Goal: Communication & Community: Share content

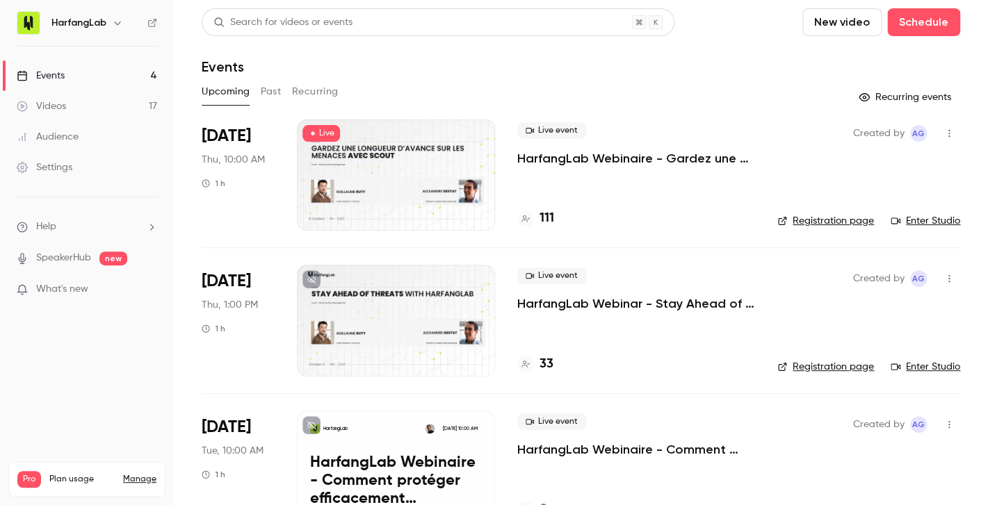
click at [951, 284] on icon "button" at bounding box center [948, 279] width 11 height 10
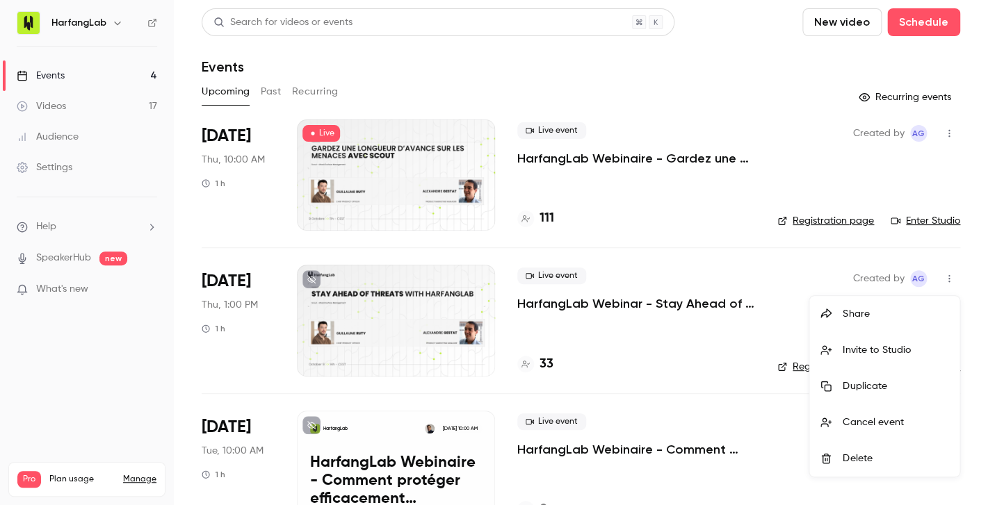
click at [893, 314] on div "Share" at bounding box center [895, 314] width 106 height 14
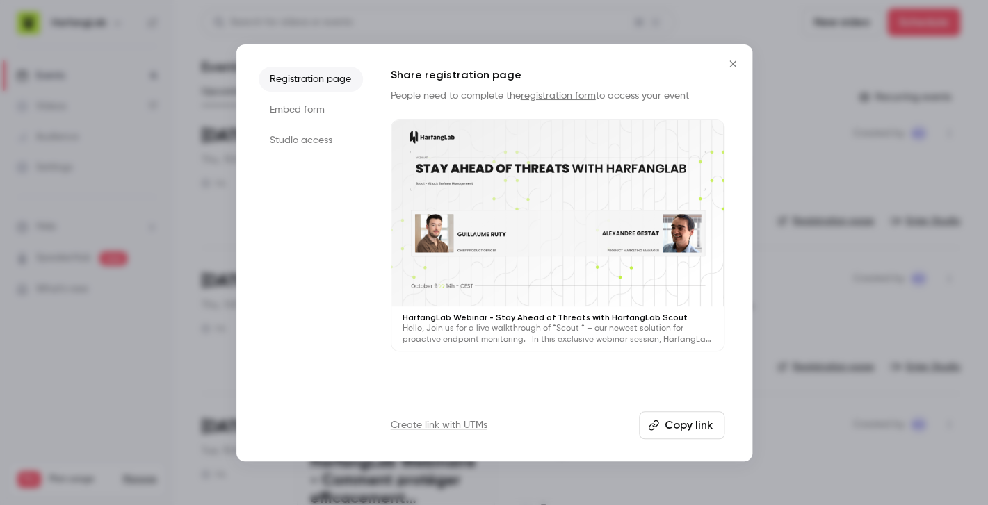
click at [699, 427] on button "Copy link" at bounding box center [681, 425] width 85 height 28
click at [732, 61] on icon "Close" at bounding box center [732, 63] width 17 height 11
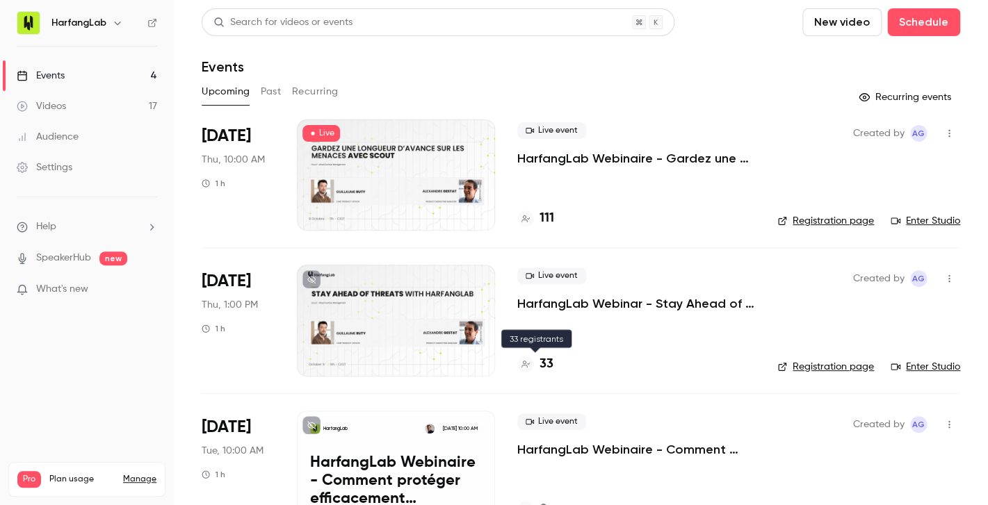
click at [550, 365] on h4 "33" at bounding box center [546, 364] width 14 height 19
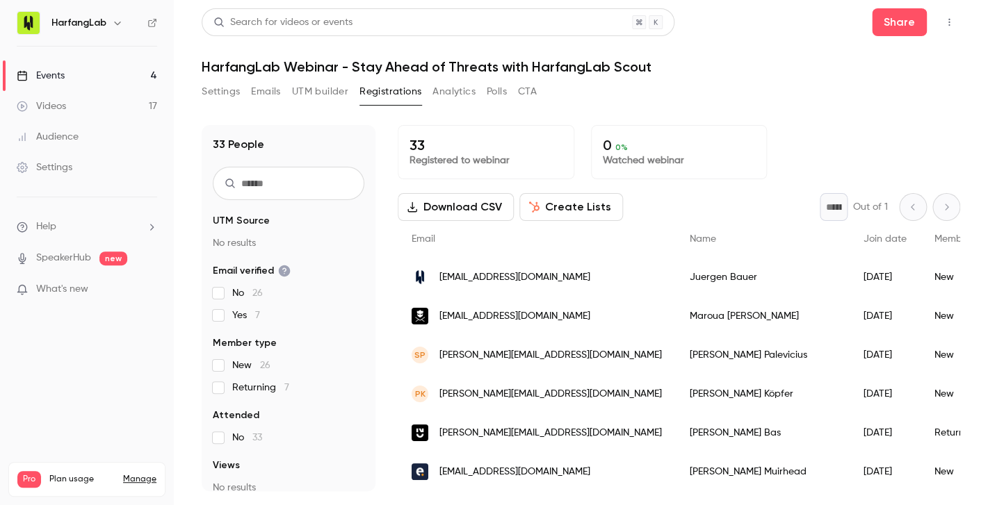
click at [380, 97] on button "Registrations" at bounding box center [390, 92] width 62 height 22
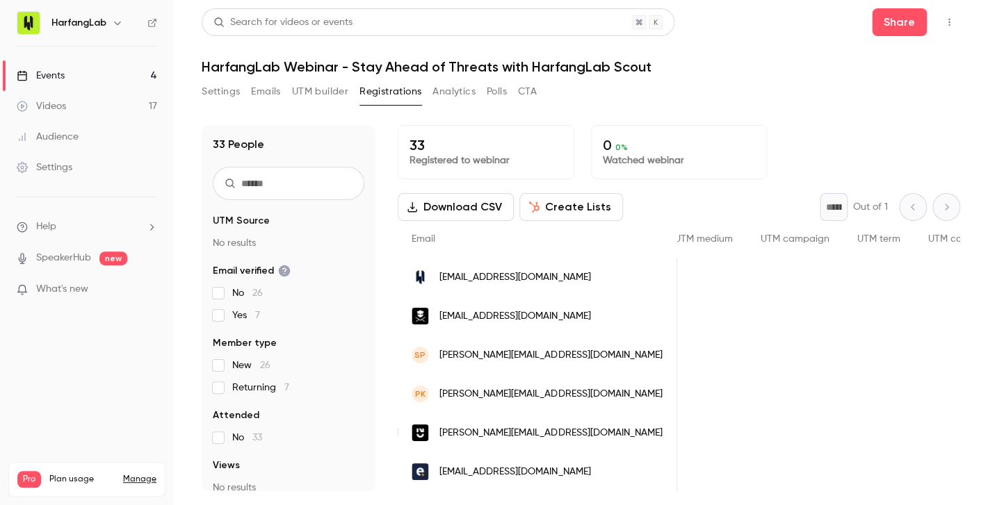
scroll to position [0, 848]
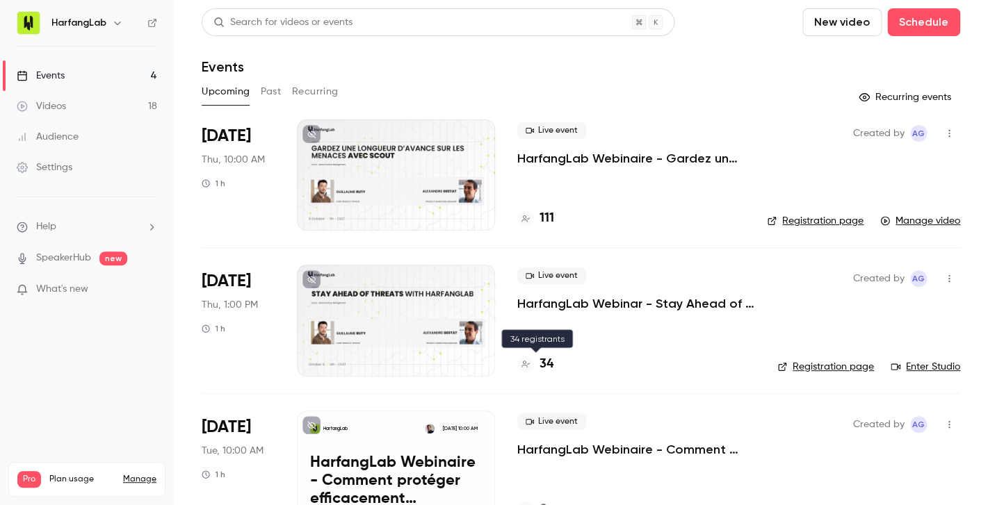
click at [547, 369] on h4 "34" at bounding box center [546, 364] width 14 height 19
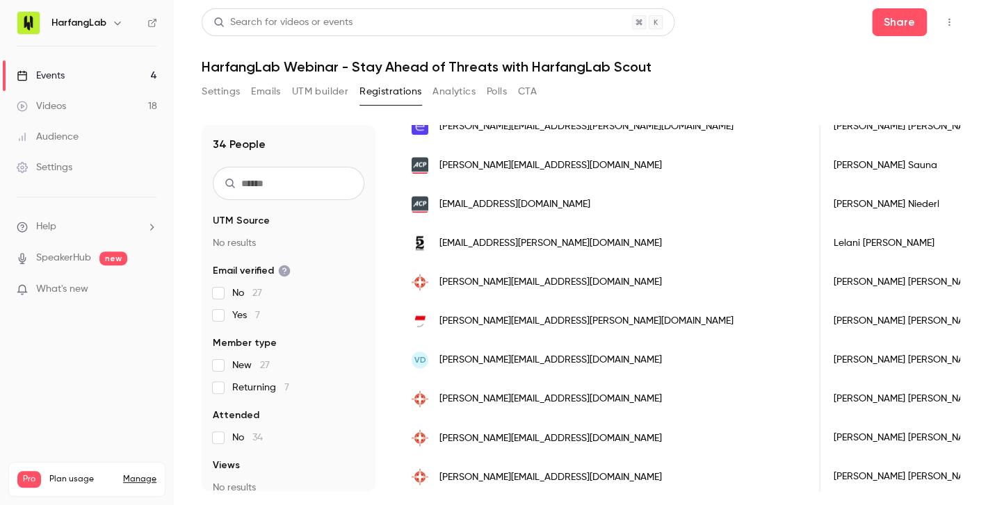
scroll to position [771, 0]
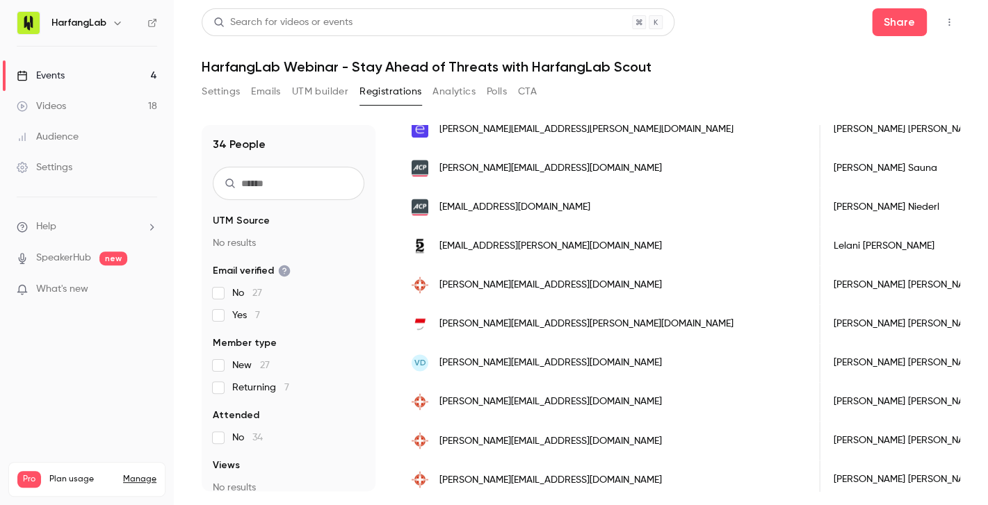
click at [311, 181] on input "text" at bounding box center [289, 183] width 152 height 33
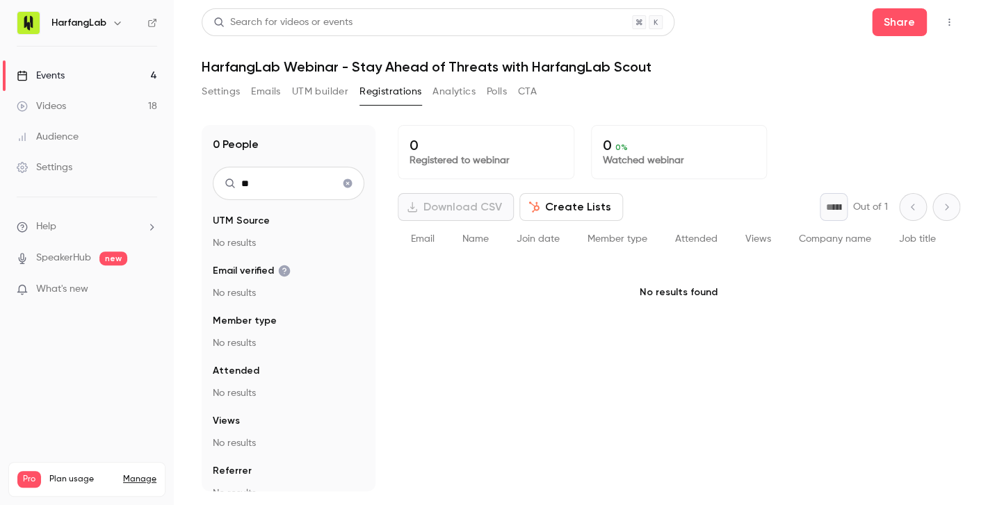
type input "*"
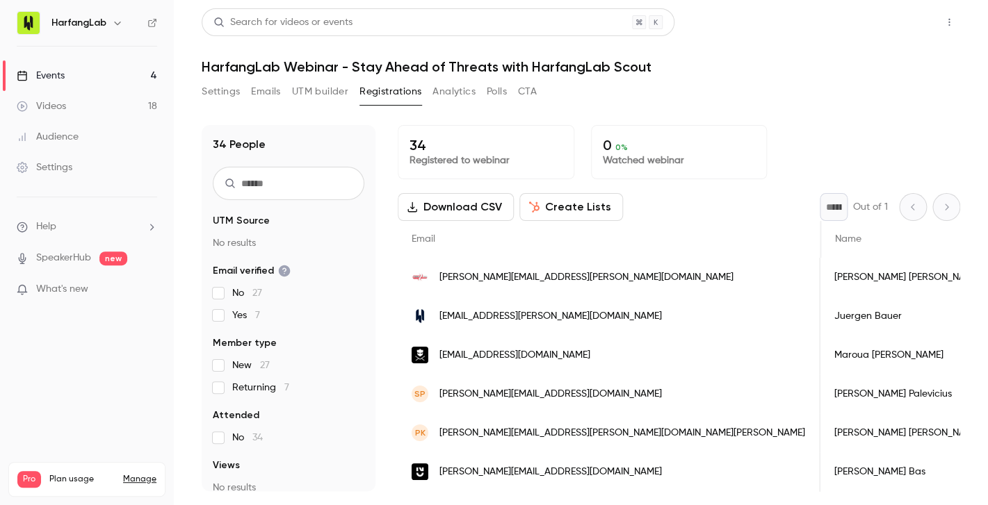
click at [908, 35] on button "Share" at bounding box center [899, 22] width 55 height 28
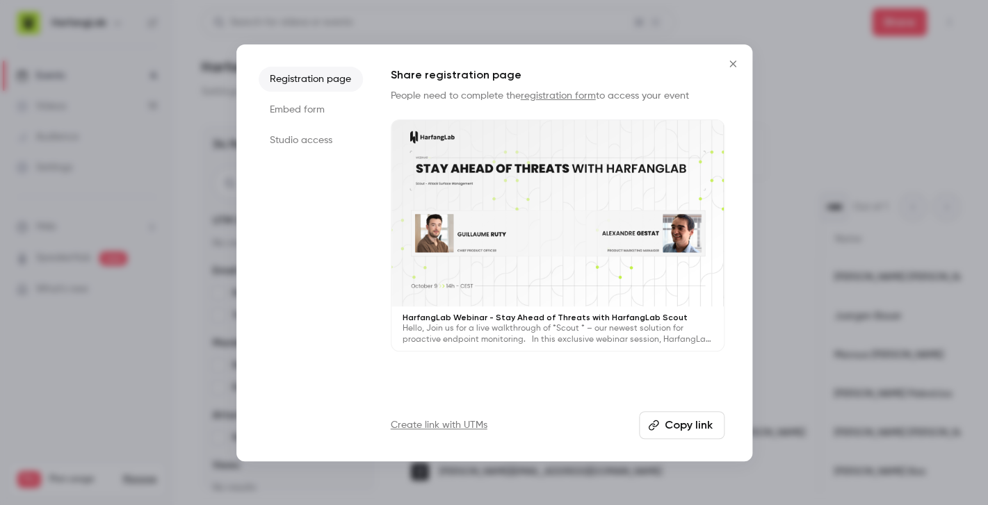
click at [685, 423] on button "Copy link" at bounding box center [681, 425] width 85 height 28
click at [738, 58] on button "Close" at bounding box center [733, 64] width 28 height 28
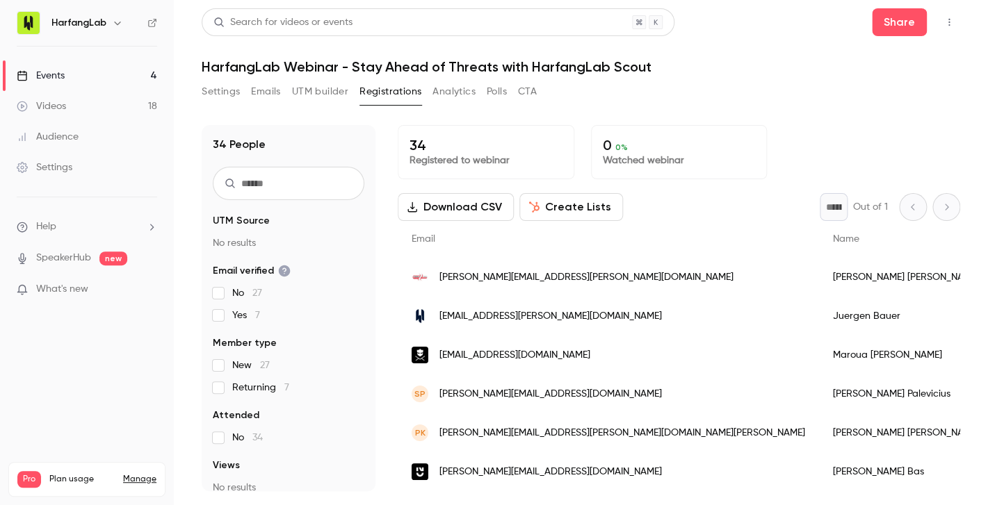
click at [399, 91] on button "Registrations" at bounding box center [390, 92] width 62 height 22
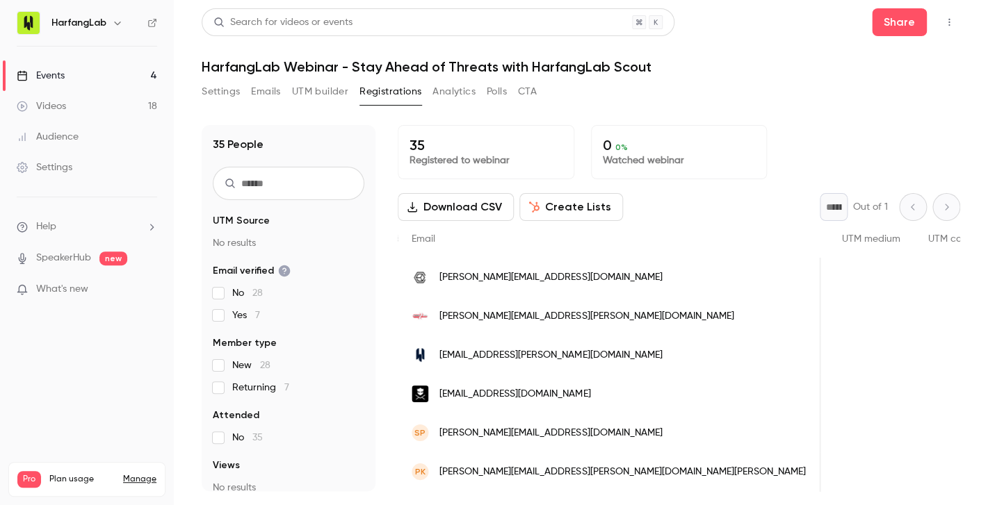
scroll to position [0, 848]
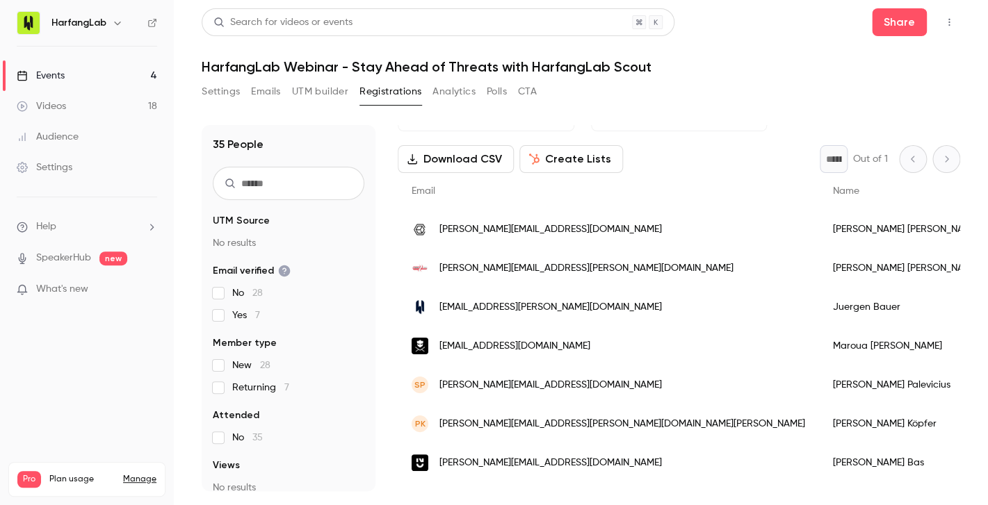
scroll to position [0, 0]
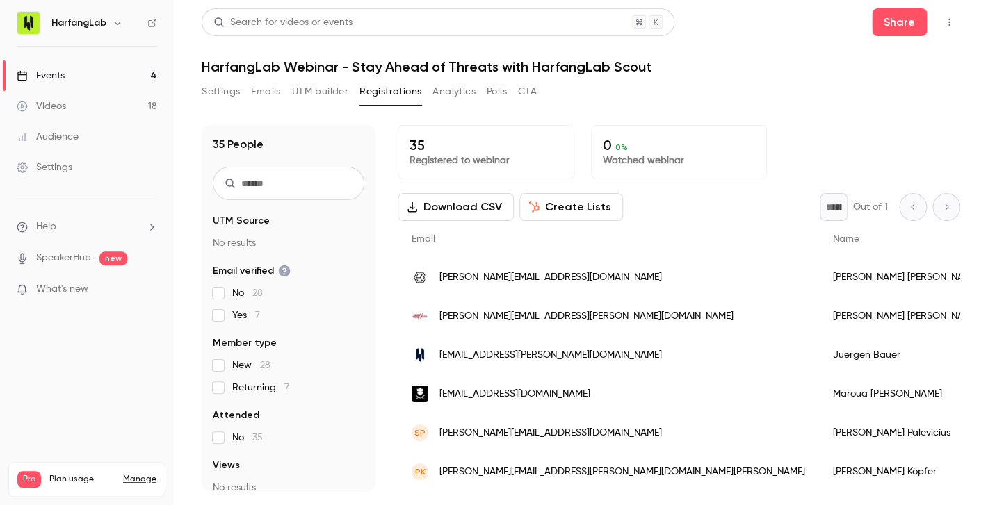
click at [67, 81] on link "Events 4" at bounding box center [87, 75] width 174 height 31
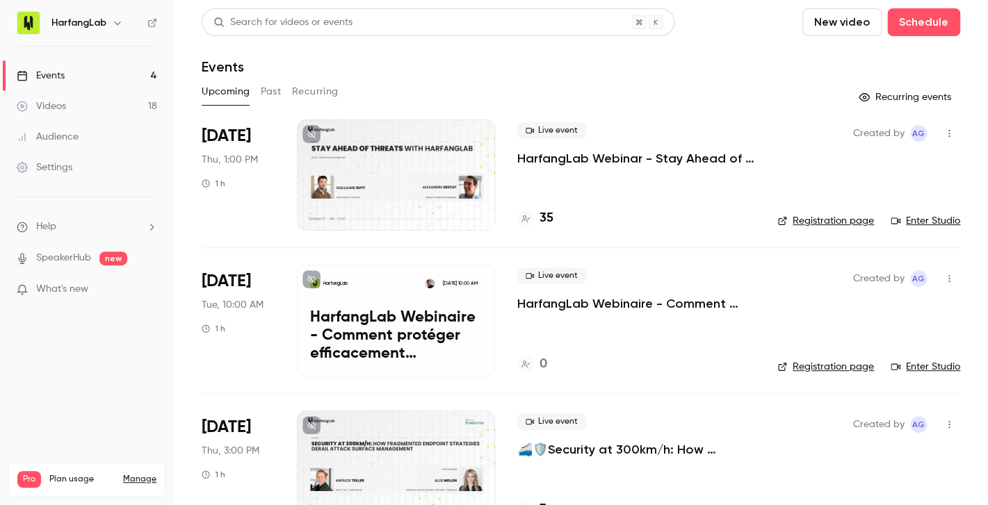
click at [268, 103] on button "Past" at bounding box center [271, 92] width 20 height 22
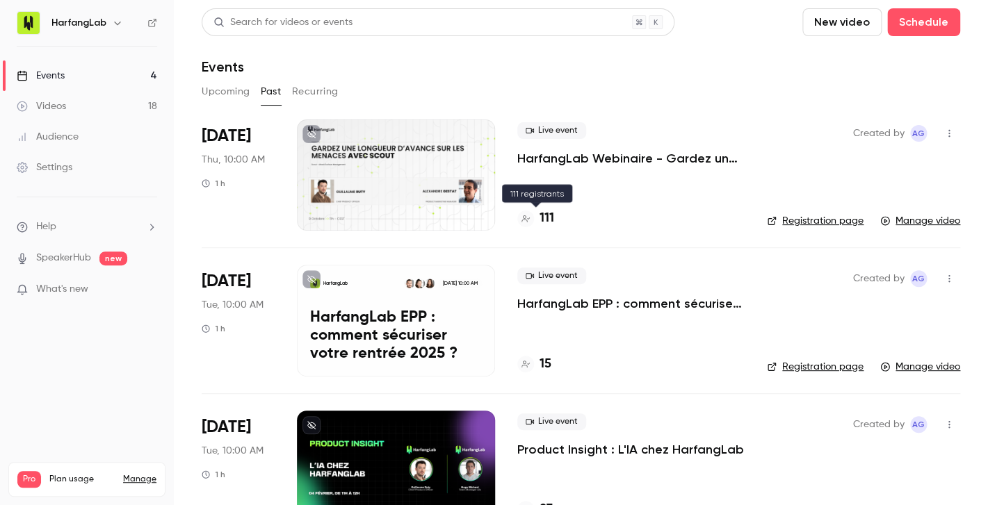
click at [546, 217] on h4 "111" at bounding box center [546, 218] width 15 height 19
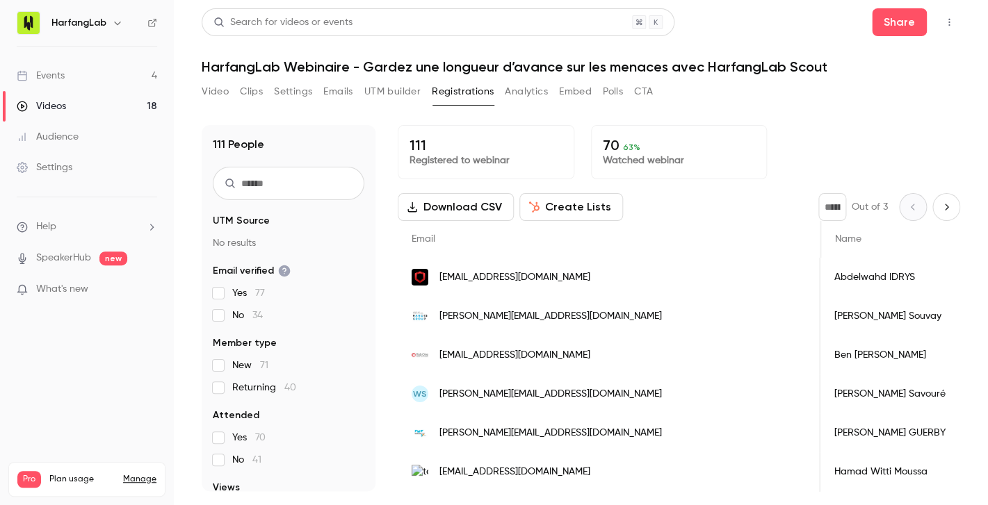
click at [222, 95] on button "Video" at bounding box center [215, 92] width 27 height 22
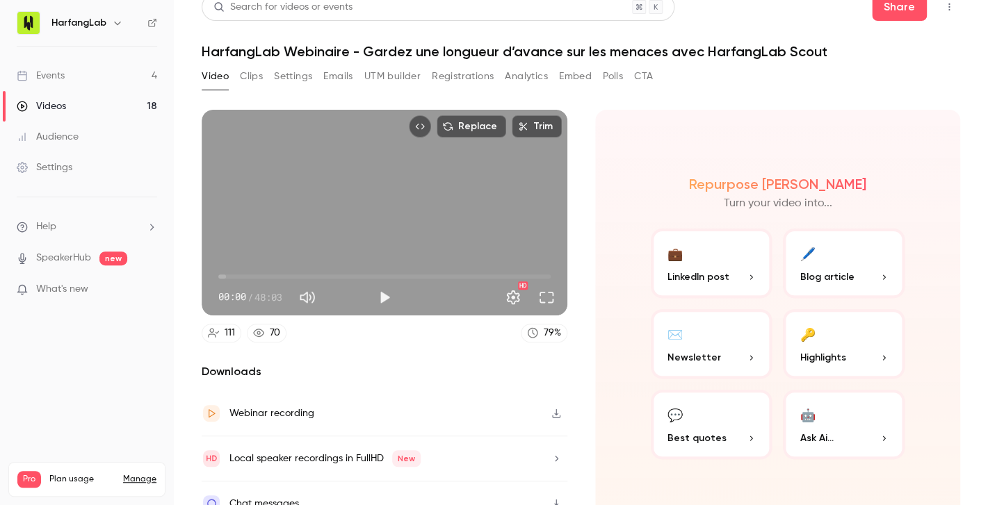
scroll to position [36, 0]
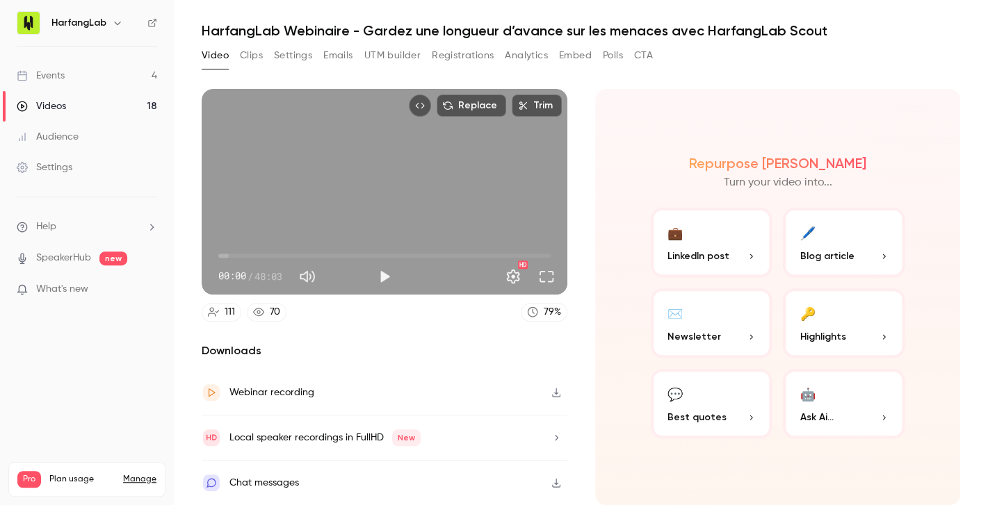
click at [490, 475] on div "Chat messages" at bounding box center [385, 483] width 366 height 44
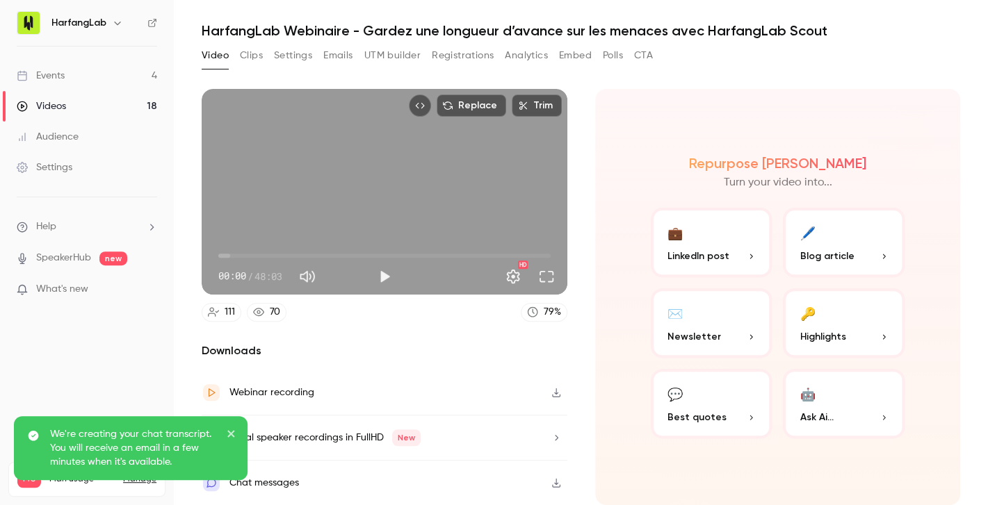
click at [231, 434] on icon "close" at bounding box center [230, 433] width 7 height 7
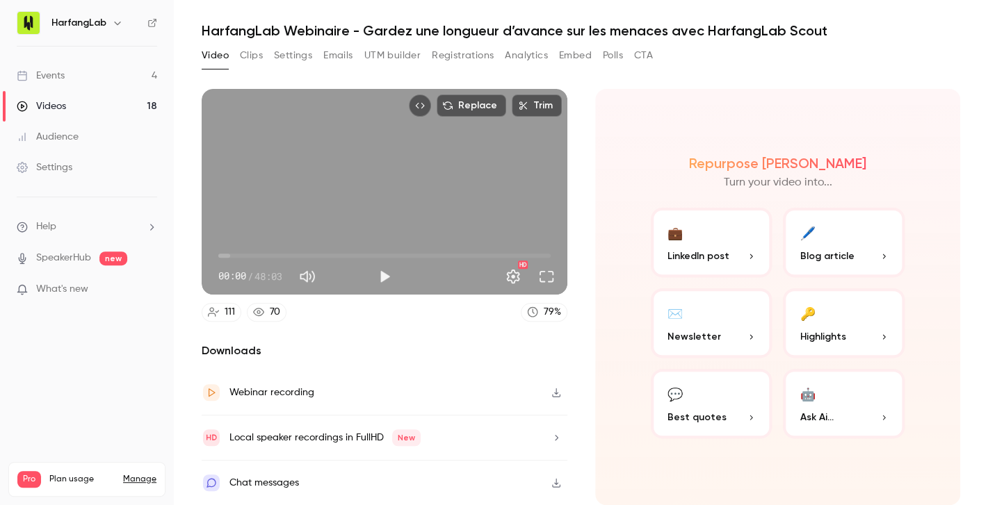
click at [558, 441] on icon "button" at bounding box center [555, 438] width 11 height 10
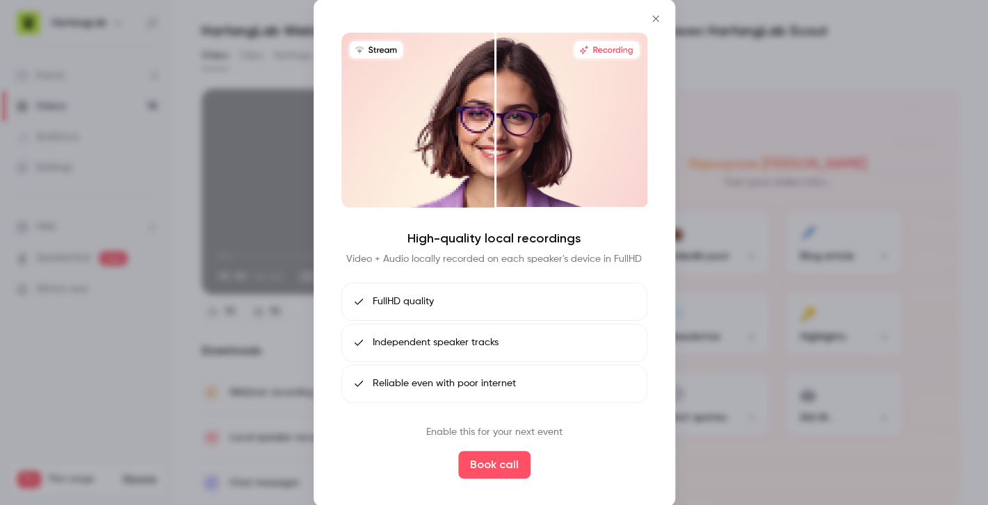
click at [725, 99] on div at bounding box center [494, 252] width 988 height 505
